Goal: Use online tool/utility: Utilize a website feature to perform a specific function

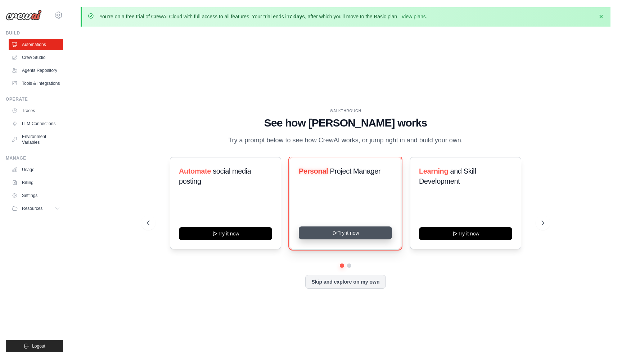
click at [340, 233] on button "Try it now" at bounding box center [345, 233] width 93 height 13
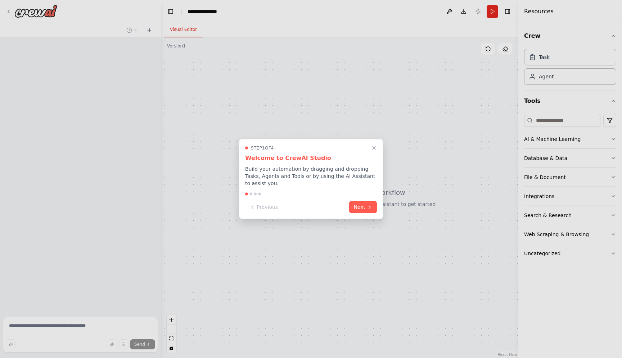
click at [317, 145] on div "Step 1 of 4" at bounding box center [311, 148] width 132 height 6
click at [362, 206] on button "Next" at bounding box center [363, 207] width 28 height 12
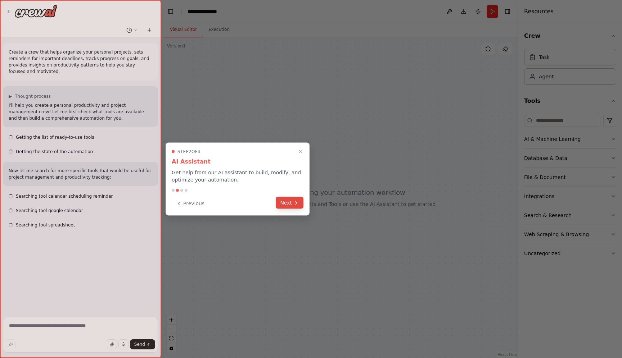
click at [290, 206] on button "Next" at bounding box center [290, 203] width 28 height 12
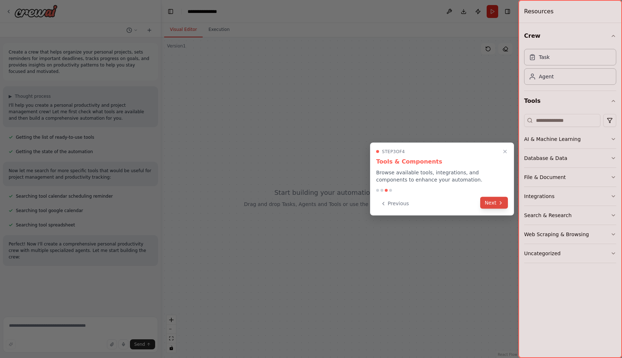
click at [493, 206] on button "Next" at bounding box center [494, 203] width 28 height 12
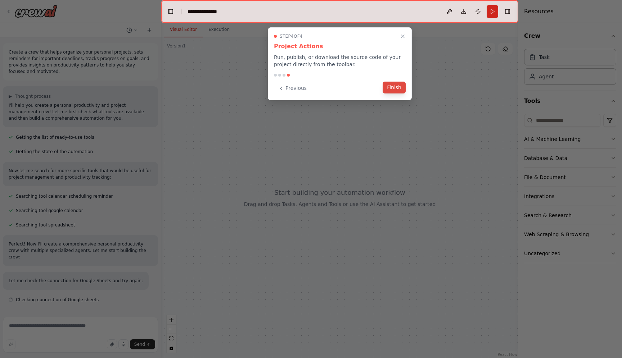
click at [391, 89] on button "Finish" at bounding box center [394, 88] width 23 height 12
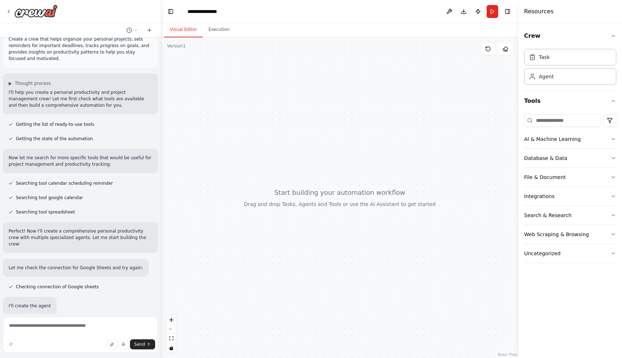
click at [350, 182] on div at bounding box center [339, 197] width 357 height 321
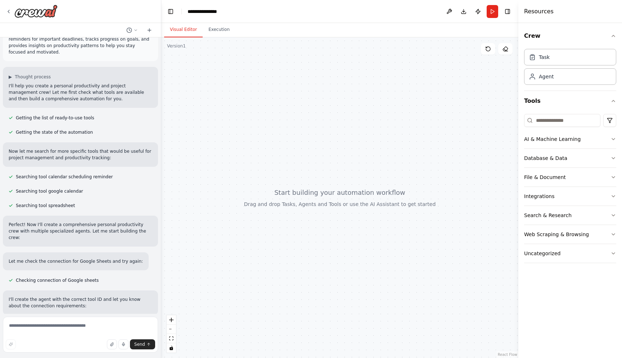
scroll to position [34, 0]
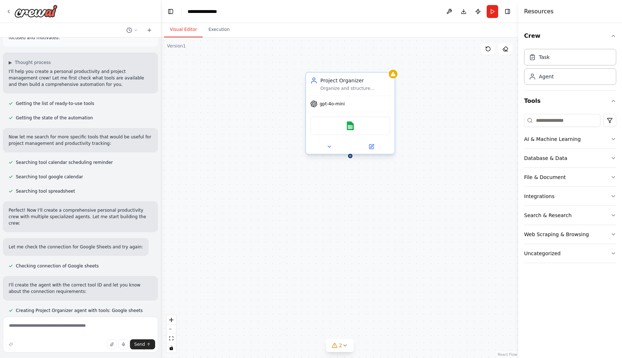
click at [339, 86] on div "Organize and structure personal projects by creating comprehensive project plan…" at bounding box center [355, 89] width 70 height 6
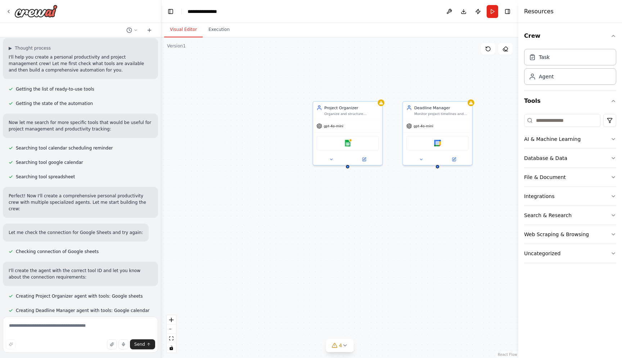
scroll to position [63, 0]
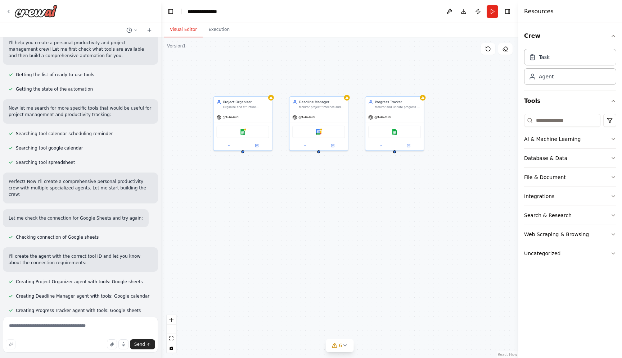
drag, startPoint x: 441, startPoint y: 206, endPoint x: 325, endPoint y: 185, distance: 117.8
click at [325, 185] on div "Project Organizer Organize and structure personal projects by creating comprehe…" at bounding box center [339, 197] width 357 height 321
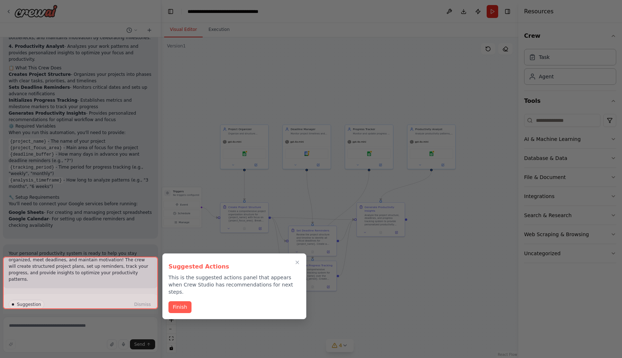
scroll to position [593, 0]
